Goal: Check status

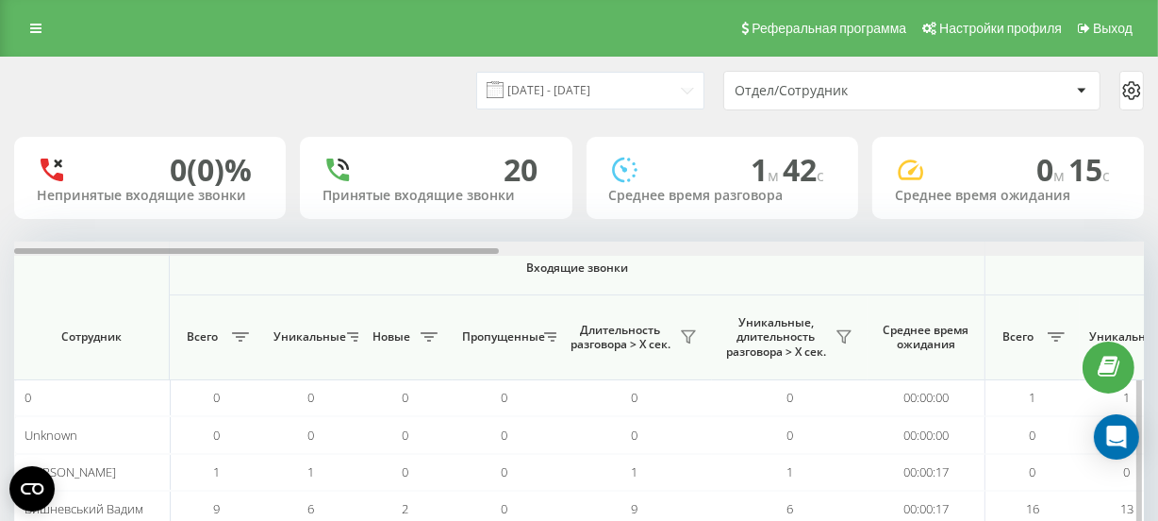
scroll to position [0, 1130]
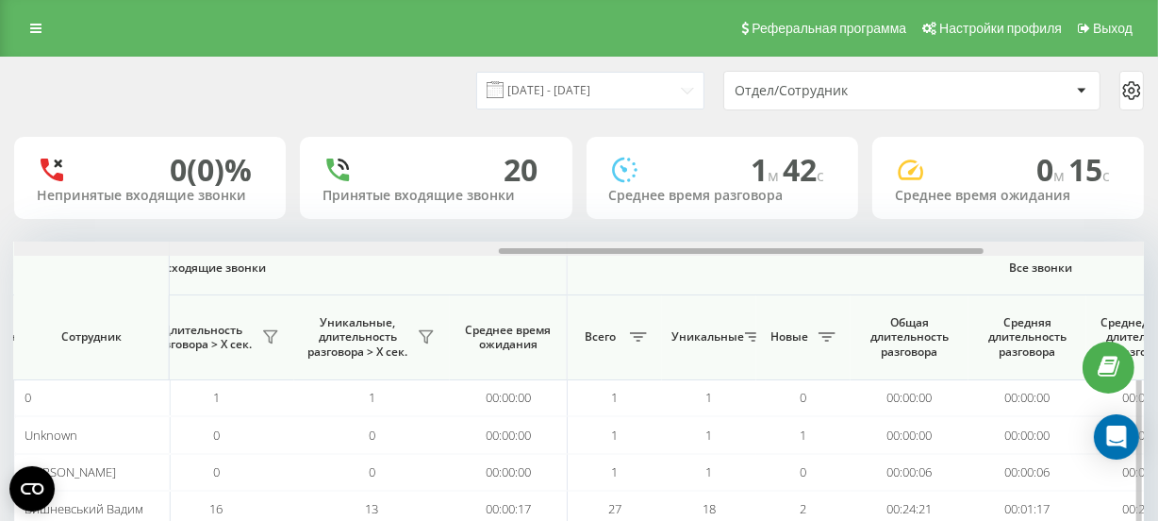
drag, startPoint x: 470, startPoint y: 244, endPoint x: 540, endPoint y: 251, distance: 70.1
click at [540, 251] on div at bounding box center [579, 249] width 1130 height 14
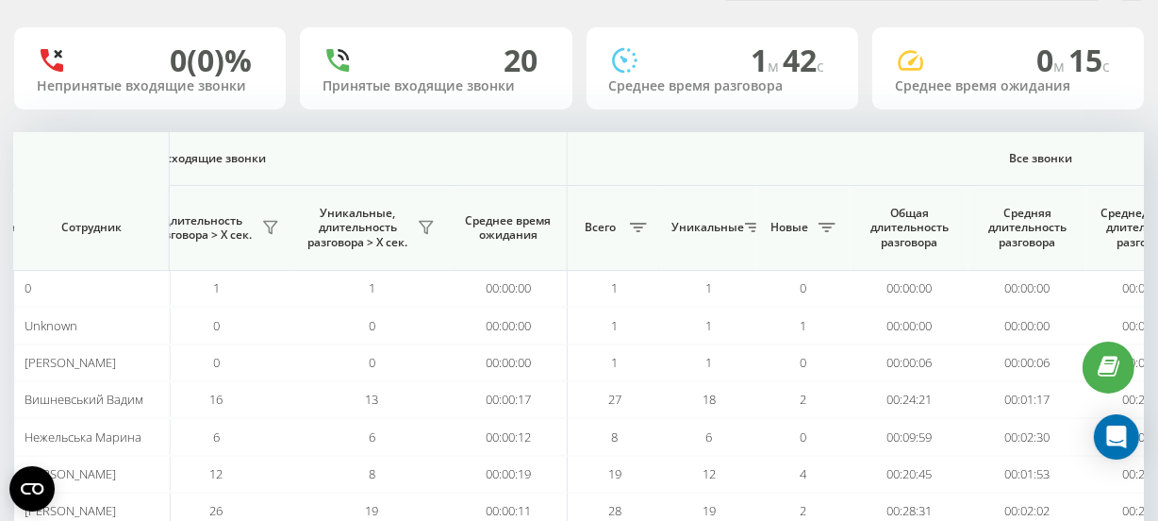
scroll to position [0, 0]
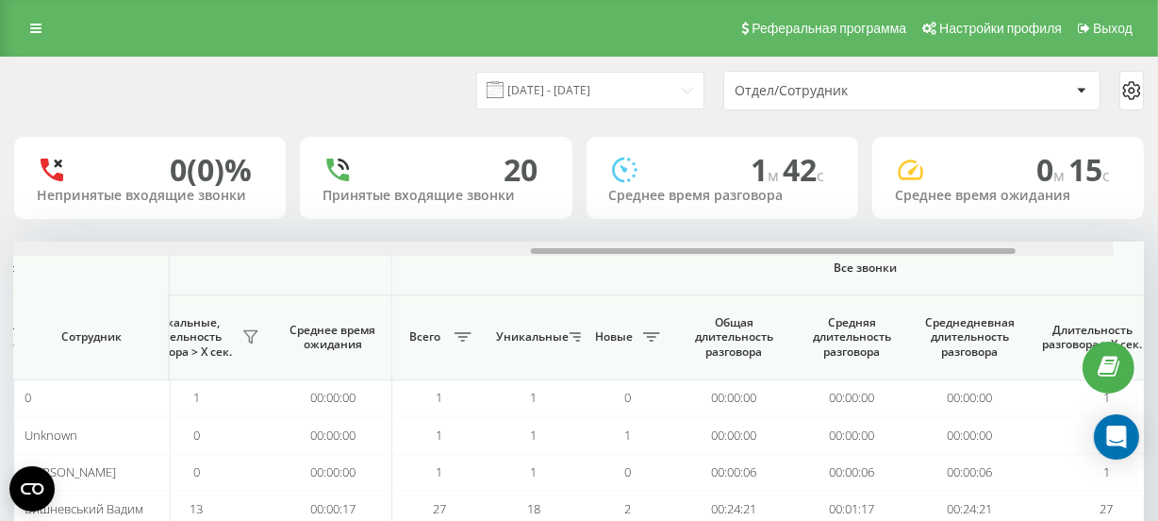
scroll to position [0, 1330]
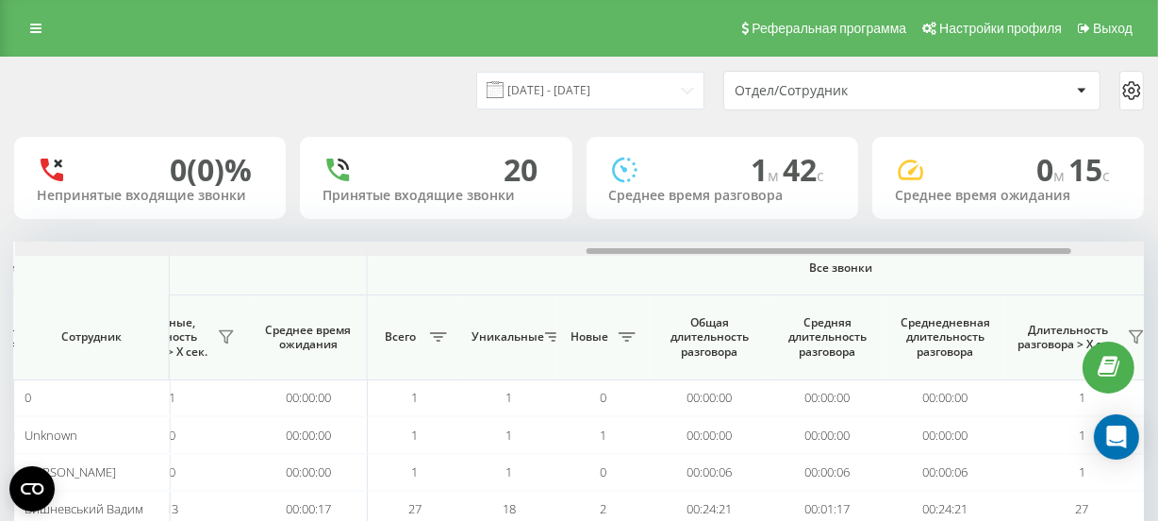
drag, startPoint x: 465, startPoint y: 247, endPoint x: 1037, endPoint y: 235, distance: 571.8
click at [1037, 235] on div "[DATE] - [DATE] Отдел/Сотрудник 0 (0)% Непринятые входящие звонки 20 Принятые в…" at bounding box center [579, 376] width 1130 height 636
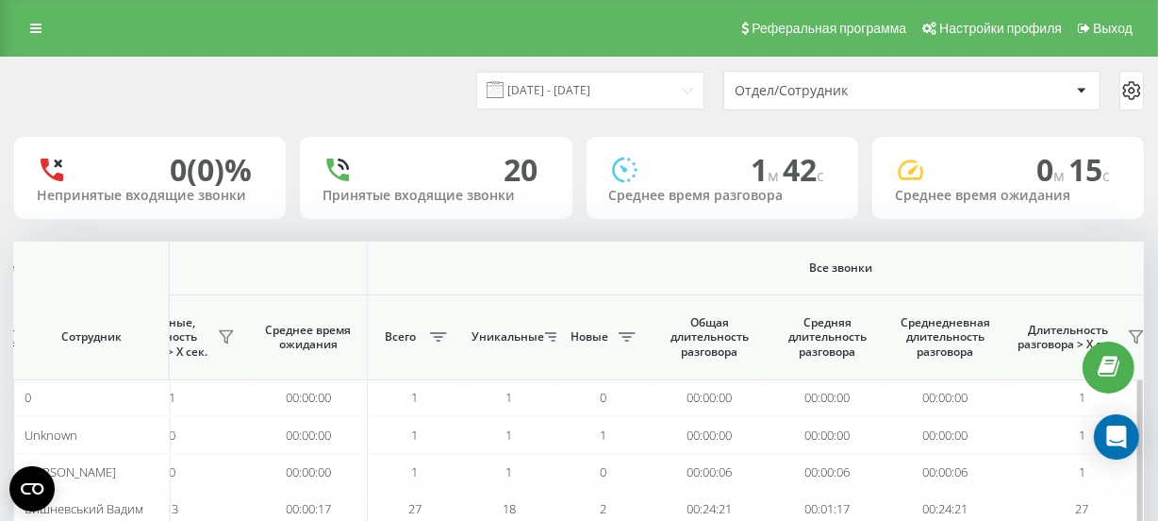
scroll to position [208, 0]
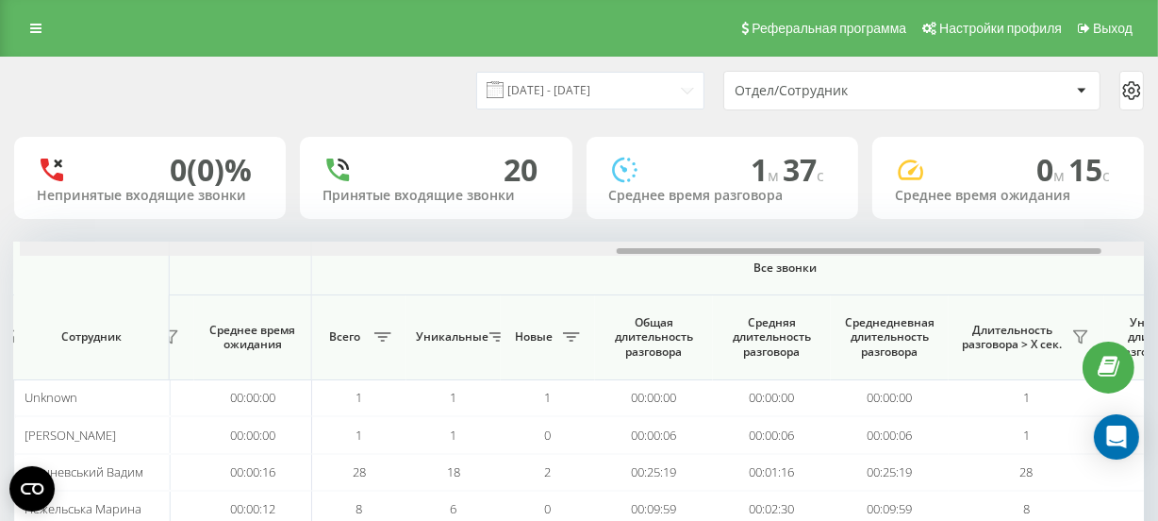
scroll to position [0, 1392]
drag, startPoint x: 448, startPoint y: 253, endPoint x: 1046, endPoint y: 216, distance: 599.2
click at [1046, 216] on div "22.09.2025 - 22.09.2025 Отдел/Сотрудник 0 (0)% Непринятые входящие звонки 20 Пр…" at bounding box center [579, 357] width 1130 height 599
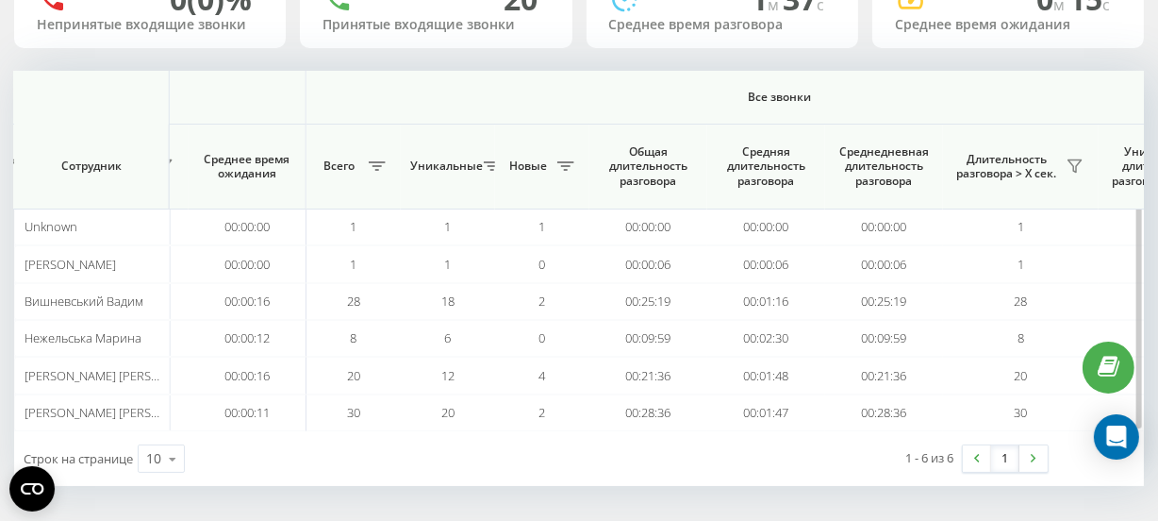
scroll to position [172, 0]
